Goal: Transaction & Acquisition: Subscribe to service/newsletter

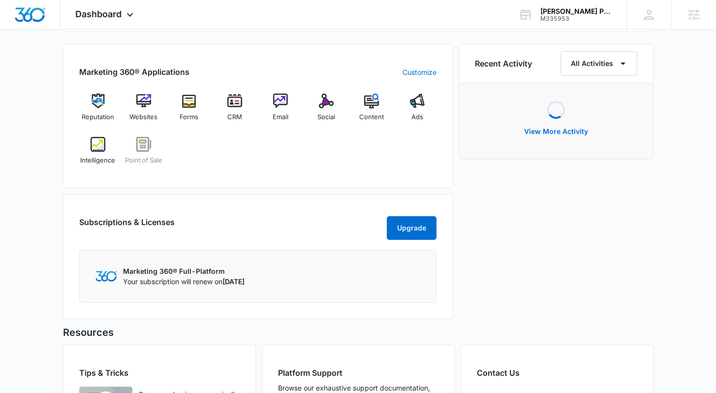
scroll to position [645, 0]
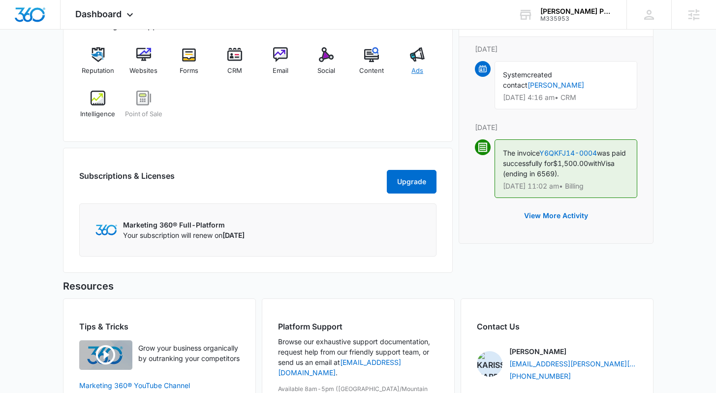
click at [414, 71] on span "Ads" at bounding box center [417, 71] width 12 height 10
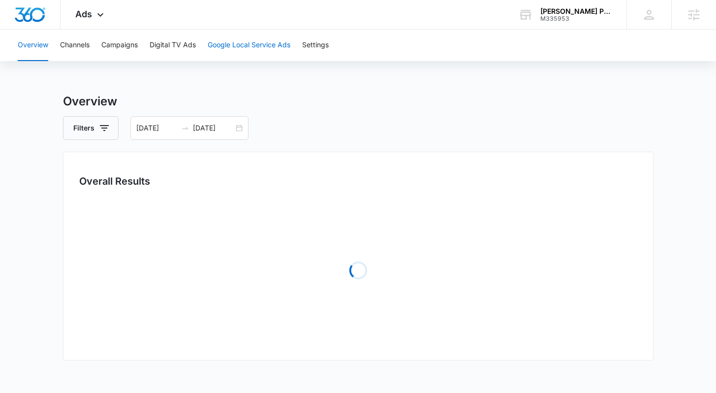
click at [236, 52] on button "Google Local Service Ads" at bounding box center [249, 46] width 83 height 32
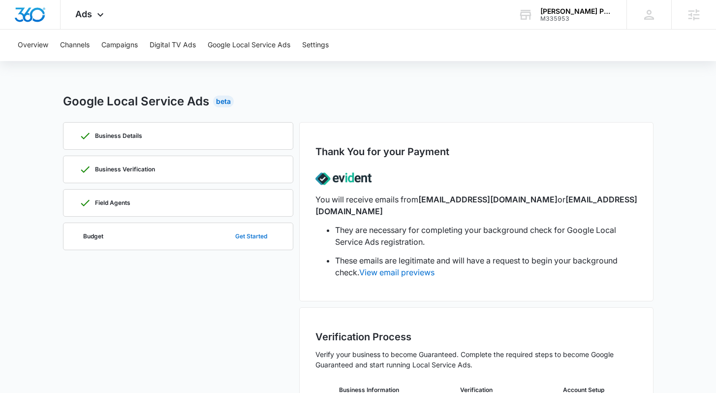
click at [253, 240] on button "Get Started" at bounding box center [251, 236] width 52 height 24
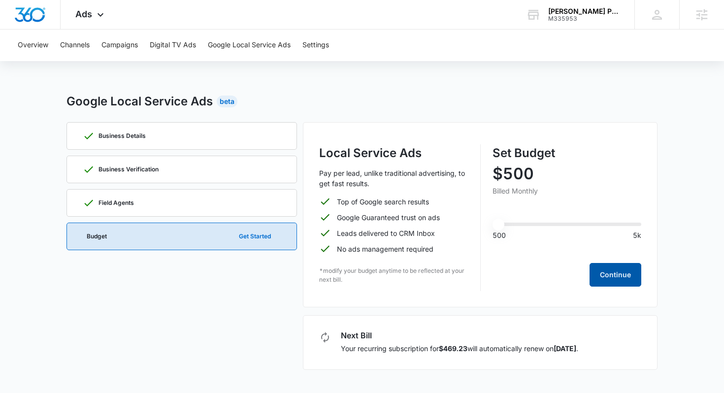
click at [634, 283] on button "Continue" at bounding box center [615, 275] width 52 height 24
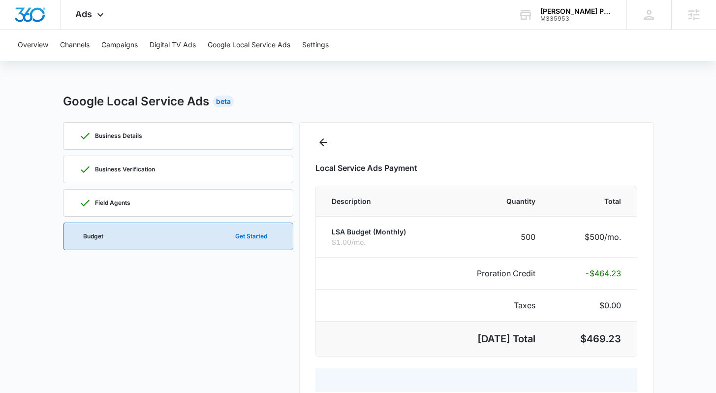
select select "pm_1RtX6kA4n8RTgNjUwVIQmram"
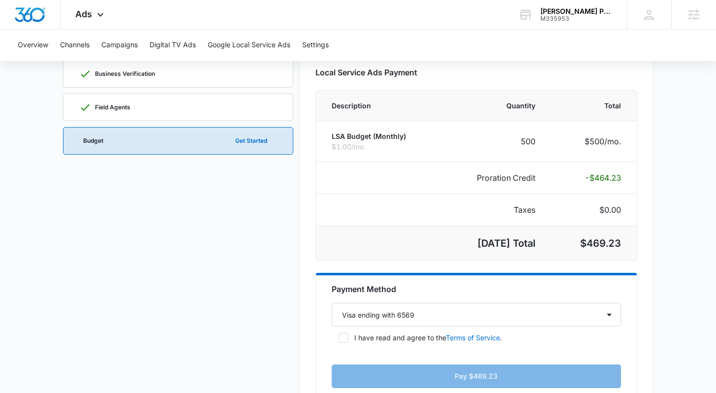
scroll to position [237, 0]
